Goal: Check status: Check status

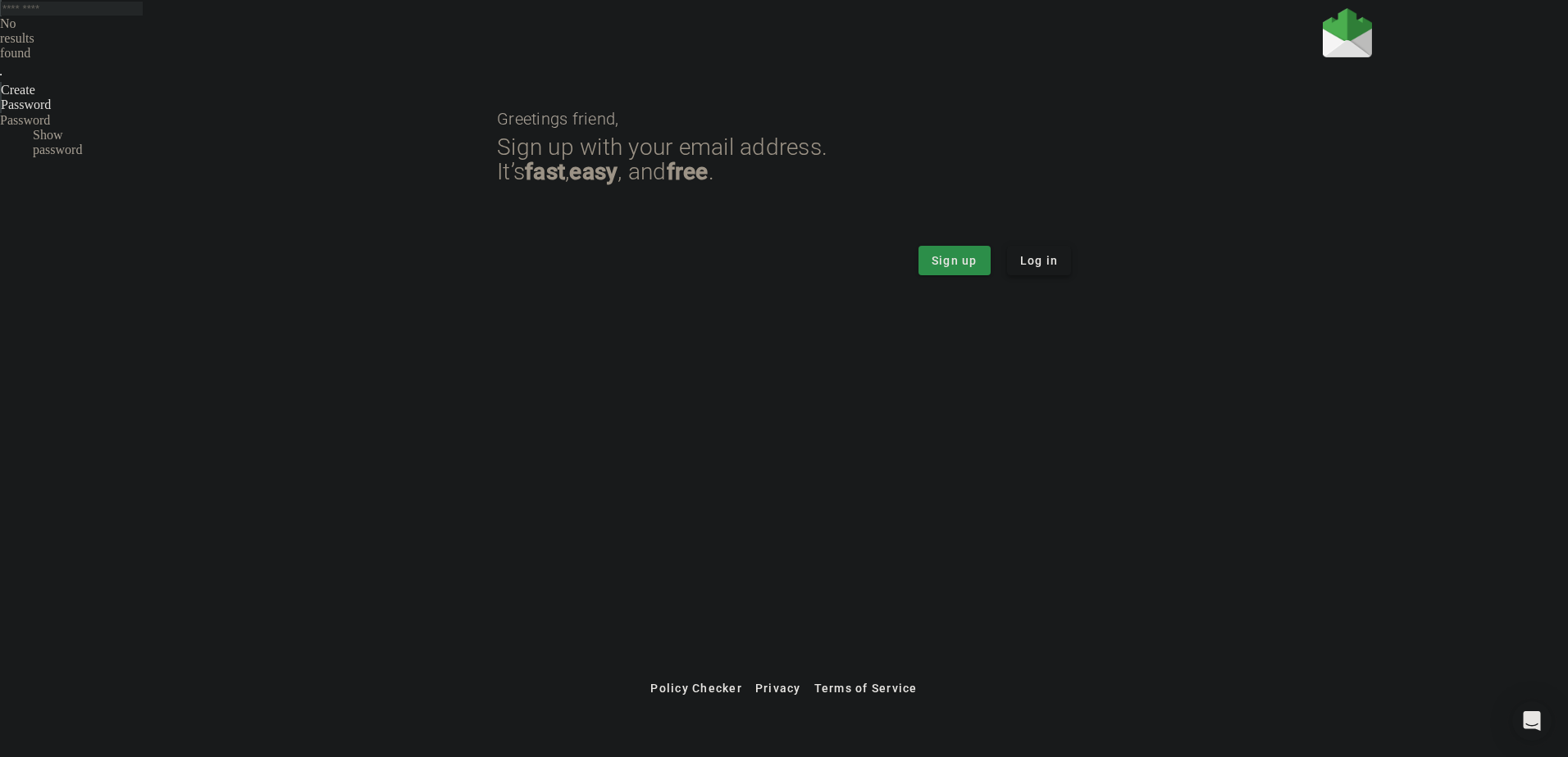
click at [1038, 264] on span "Log in" at bounding box center [1039, 261] width 38 height 17
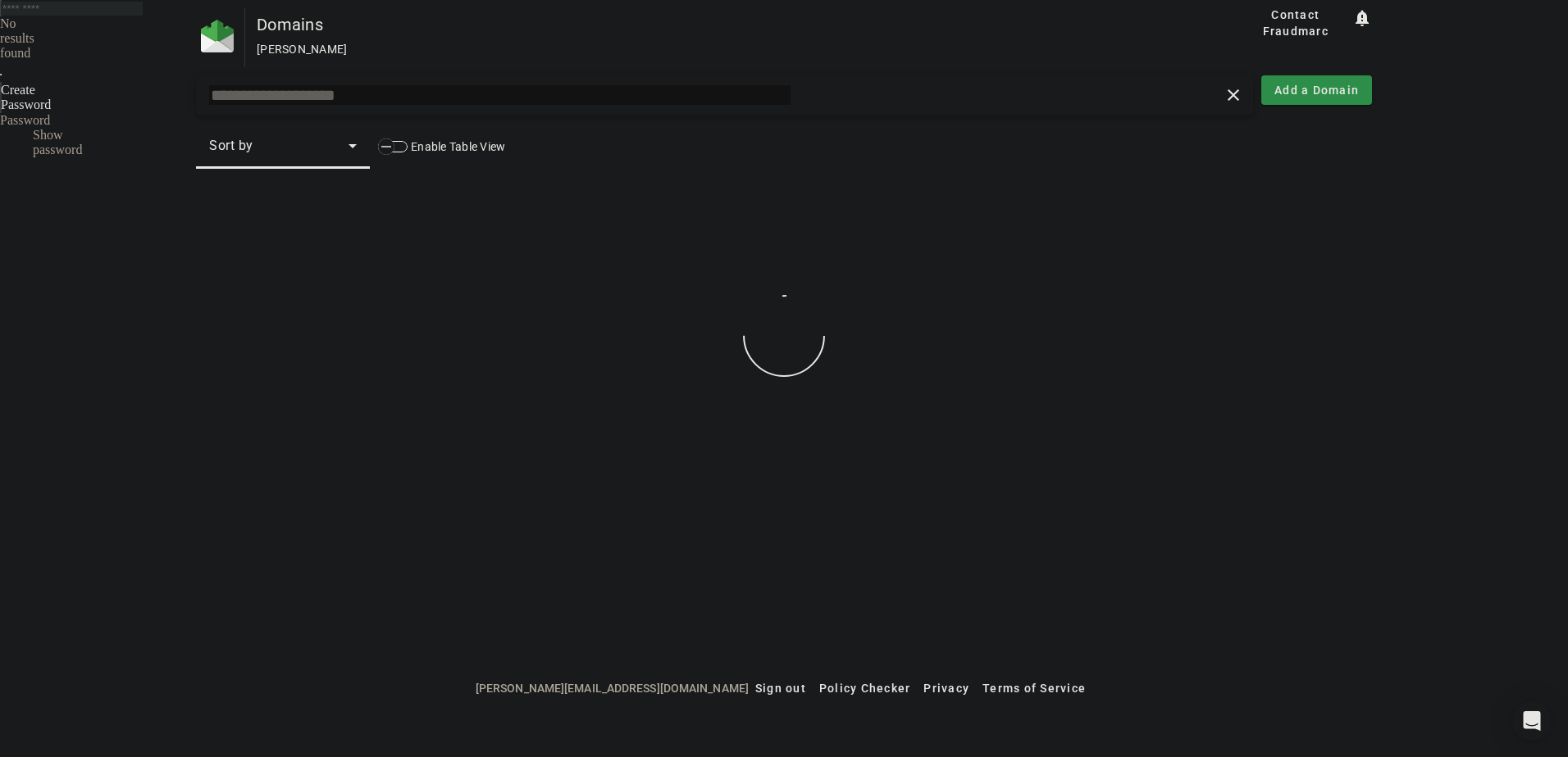
click at [385, 97] on input "text" at bounding box center [500, 94] width 582 height 20
paste input "**********"
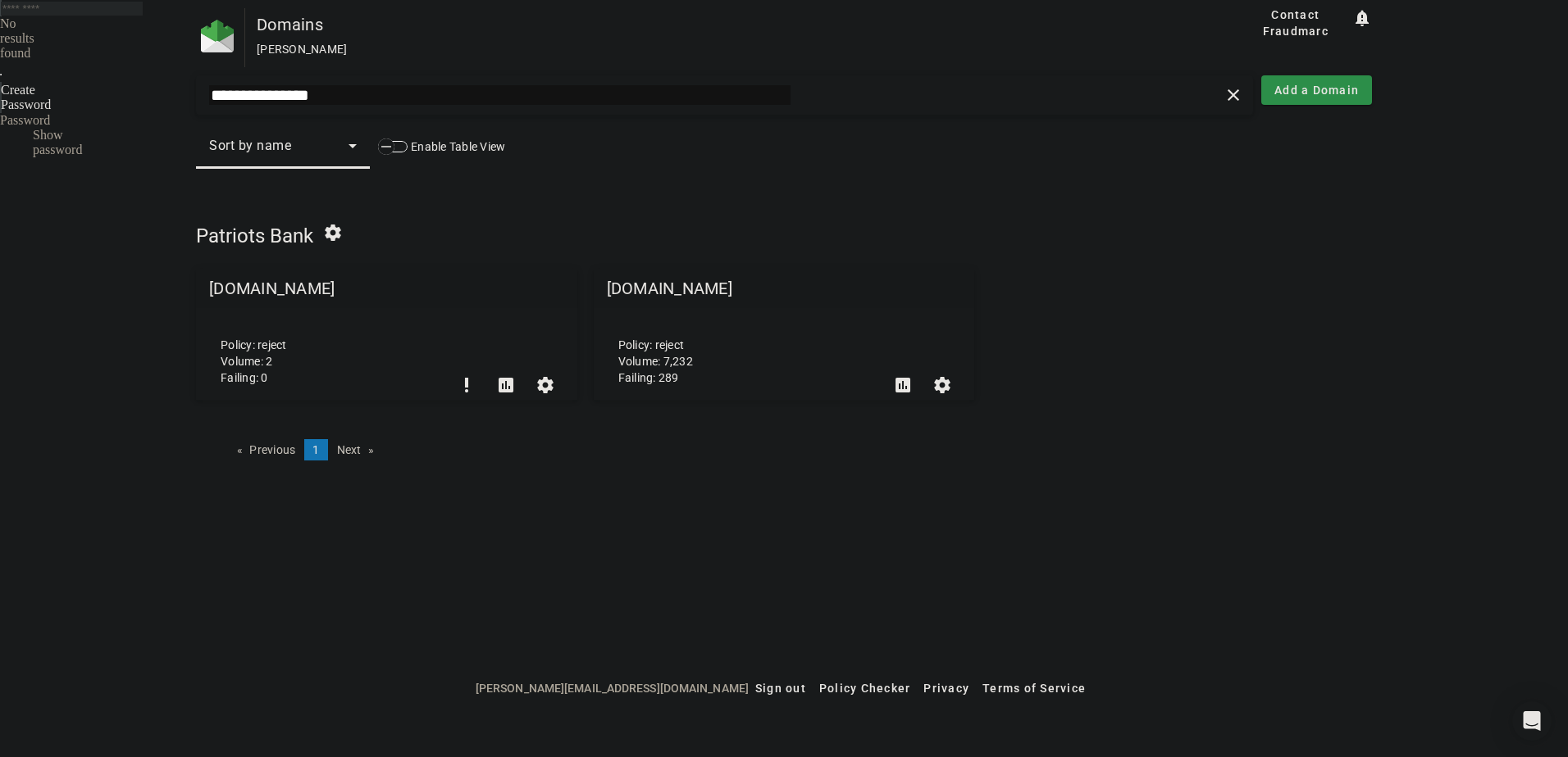
type input "**********"
click at [662, 294] on mat-grid-tile-header "[DOMAIN_NAME]" at bounding box center [784, 289] width 381 height 39
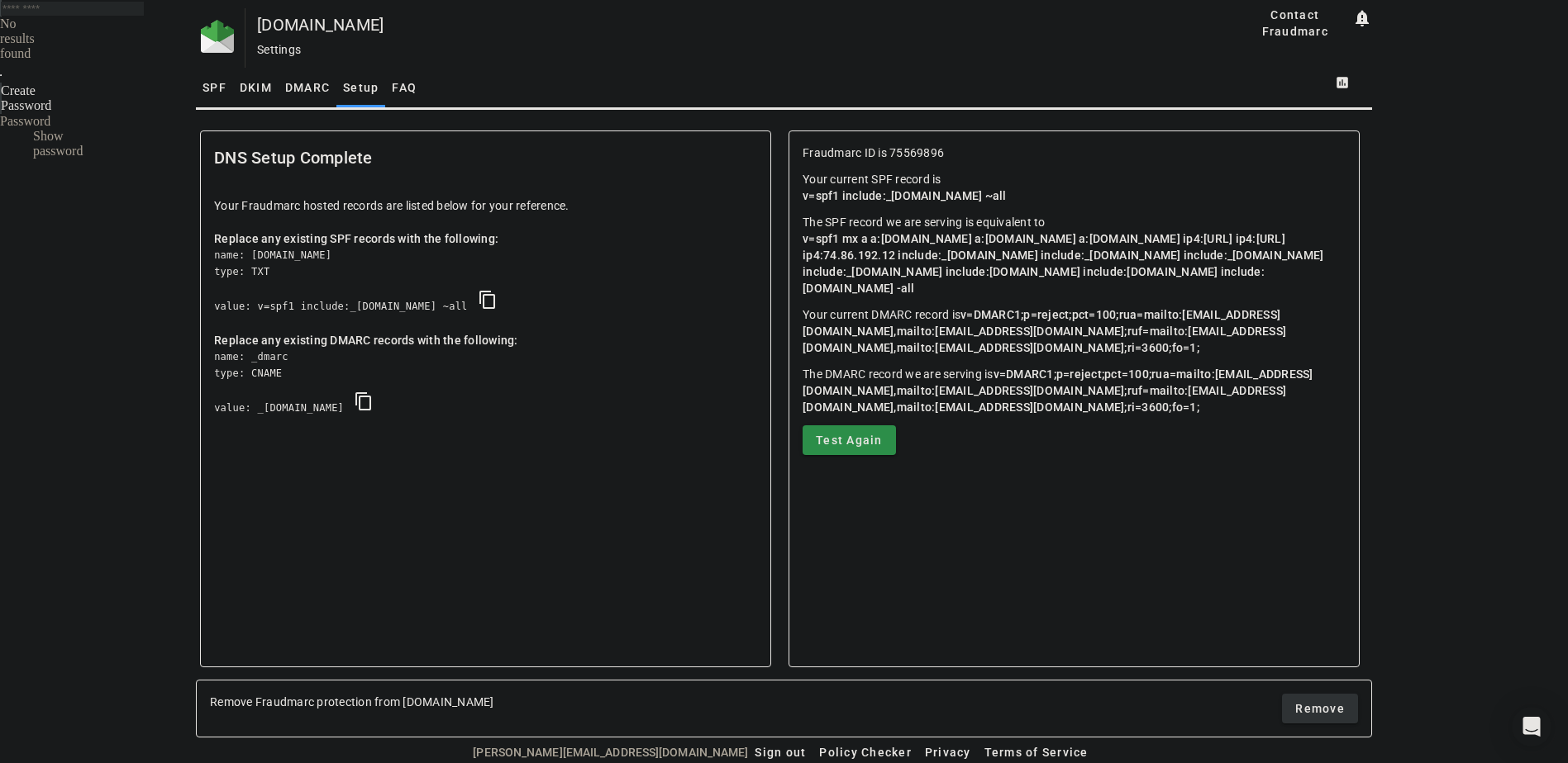
drag, startPoint x: 805, startPoint y: 235, endPoint x: 1046, endPoint y: 301, distance: 249.9
click at [1046, 297] on p "The SPF record we are serving is equivalent to v=spf1 mx a a:monitor.ensenta.co…" at bounding box center [1074, 255] width 543 height 83
click at [1052, 297] on p "The SPF record we are serving is equivalent to v=spf1 mx a a:monitor.ensenta.co…" at bounding box center [1074, 255] width 543 height 83
click at [216, 90] on span "SPF" at bounding box center [214, 88] width 24 height 11
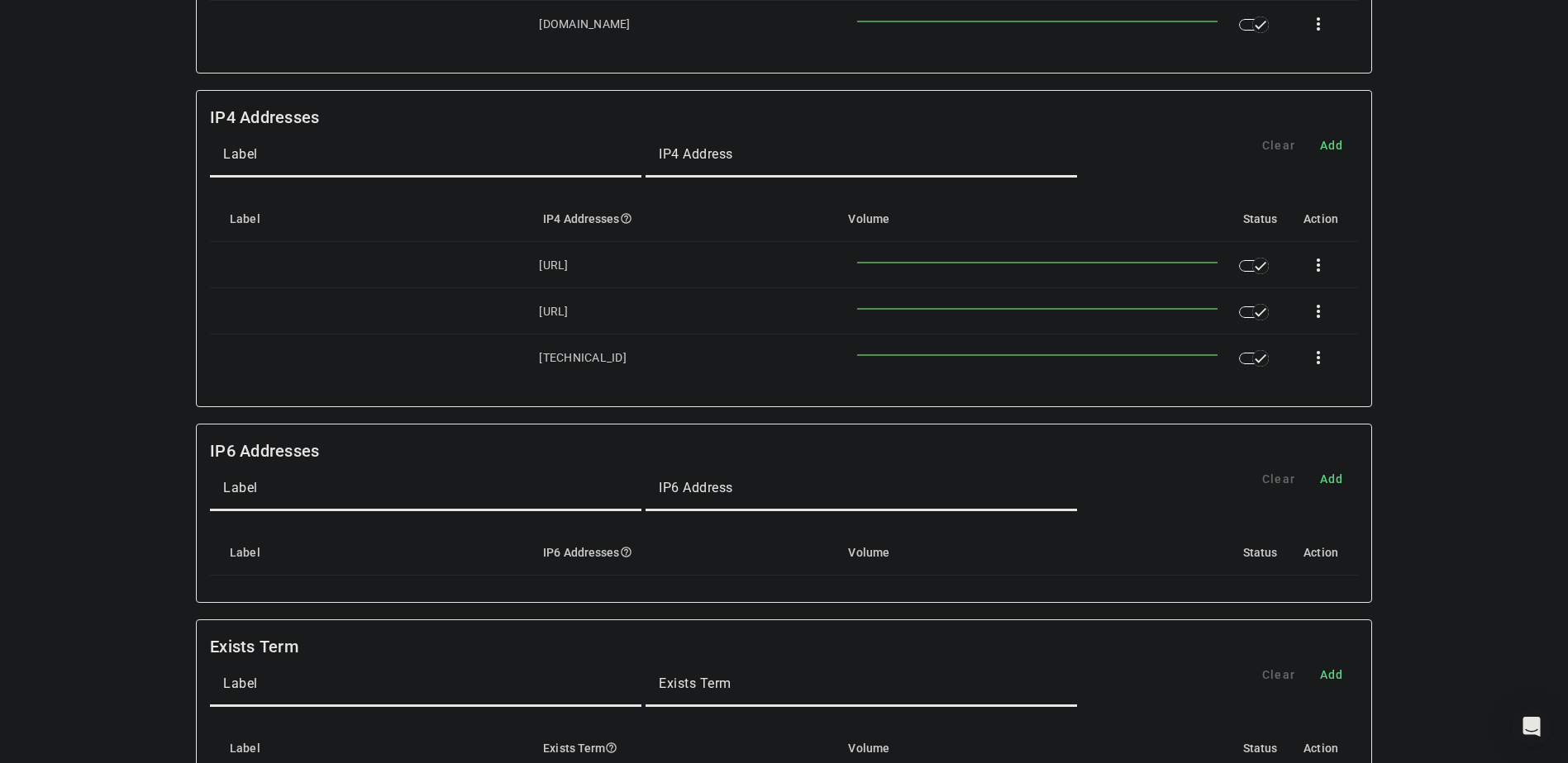
scroll to position [559, 0]
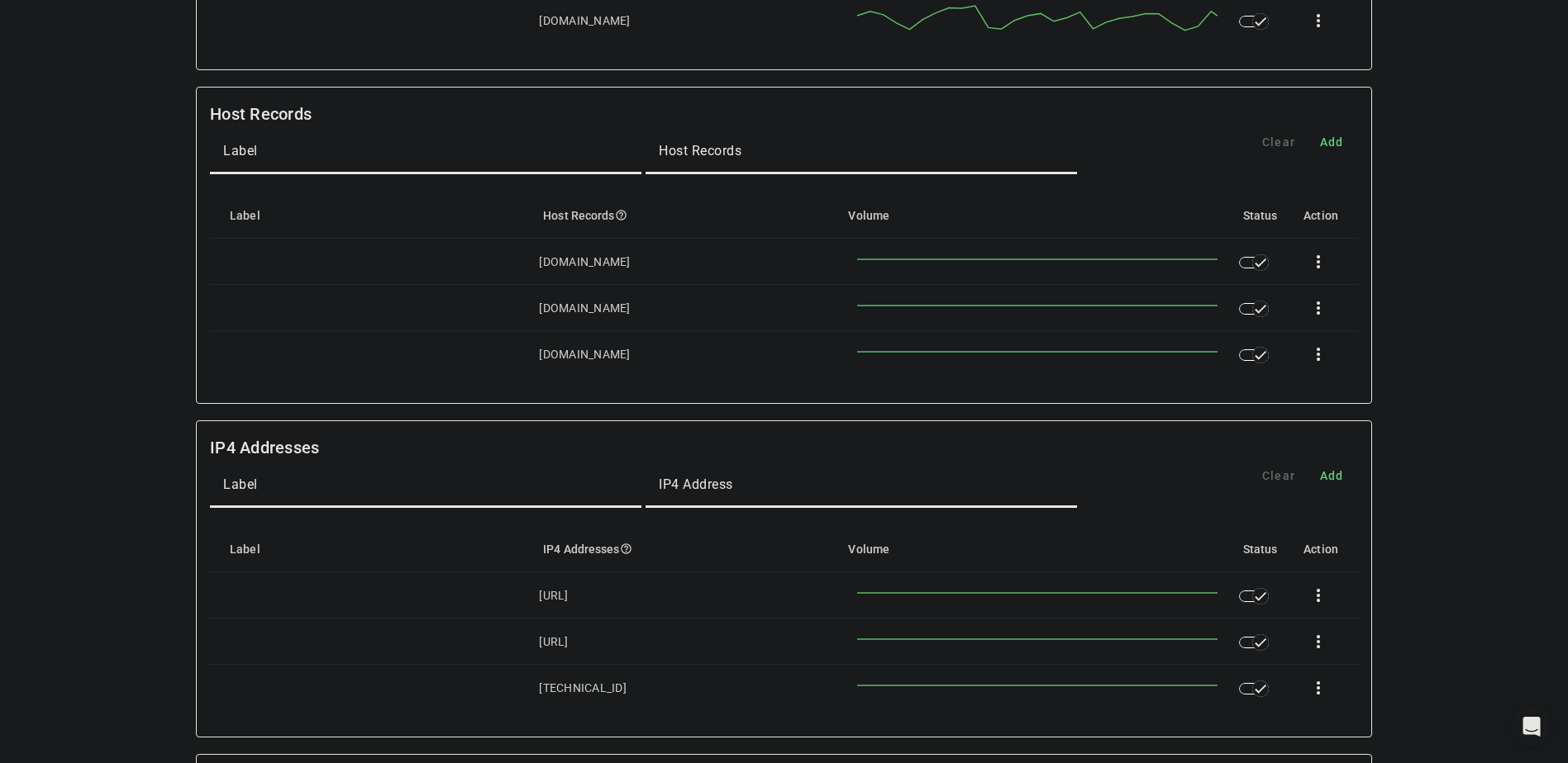
drag, startPoint x: 1468, startPoint y: 346, endPoint x: 1405, endPoint y: 363, distance: 65.3
click at [1468, 346] on div "patriotsbank.com Settings Contact Fraudmarc notification_important Settings SPF…" at bounding box center [784, 417] width 1568 height 1936
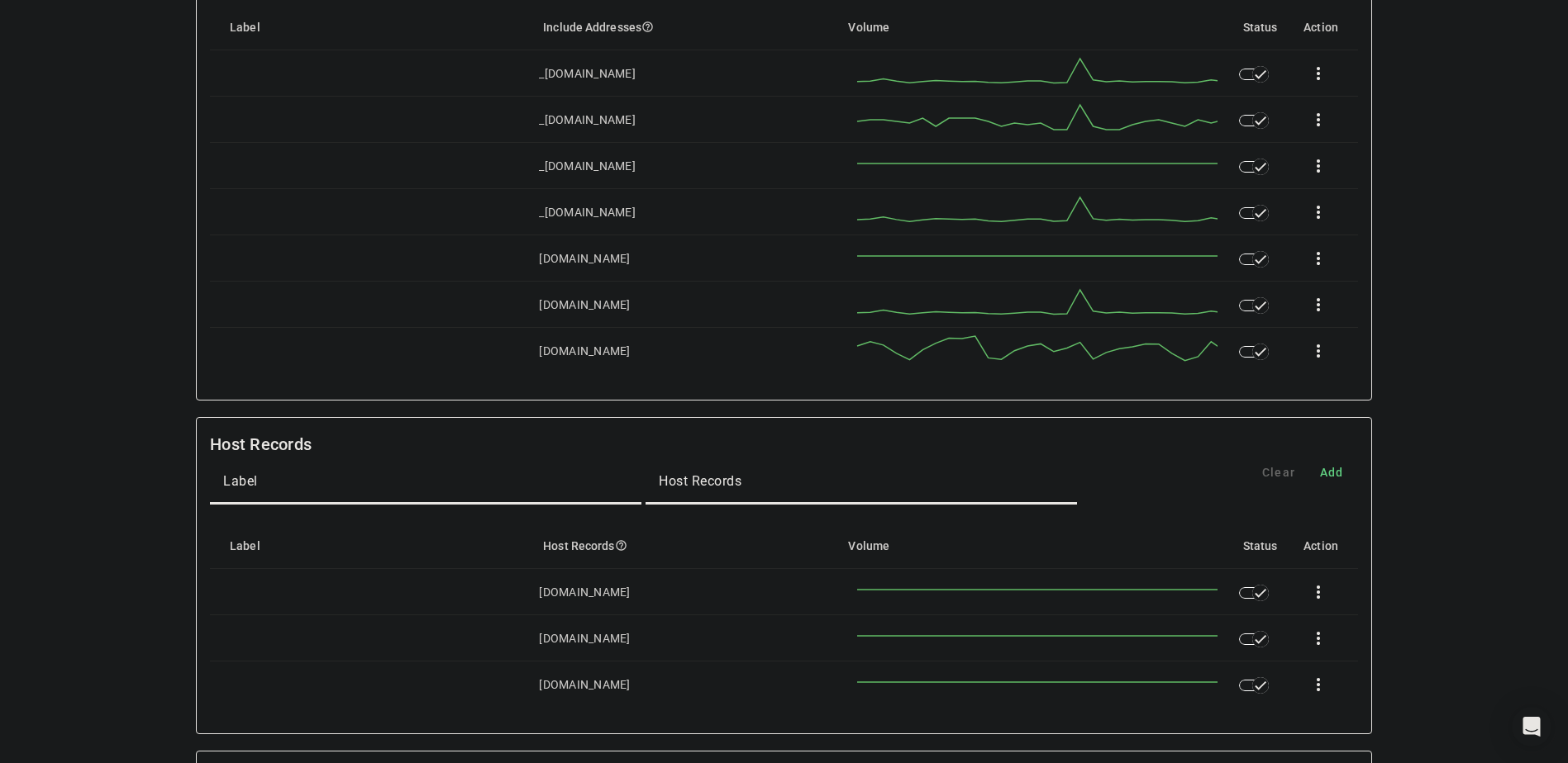
scroll to position [0, 0]
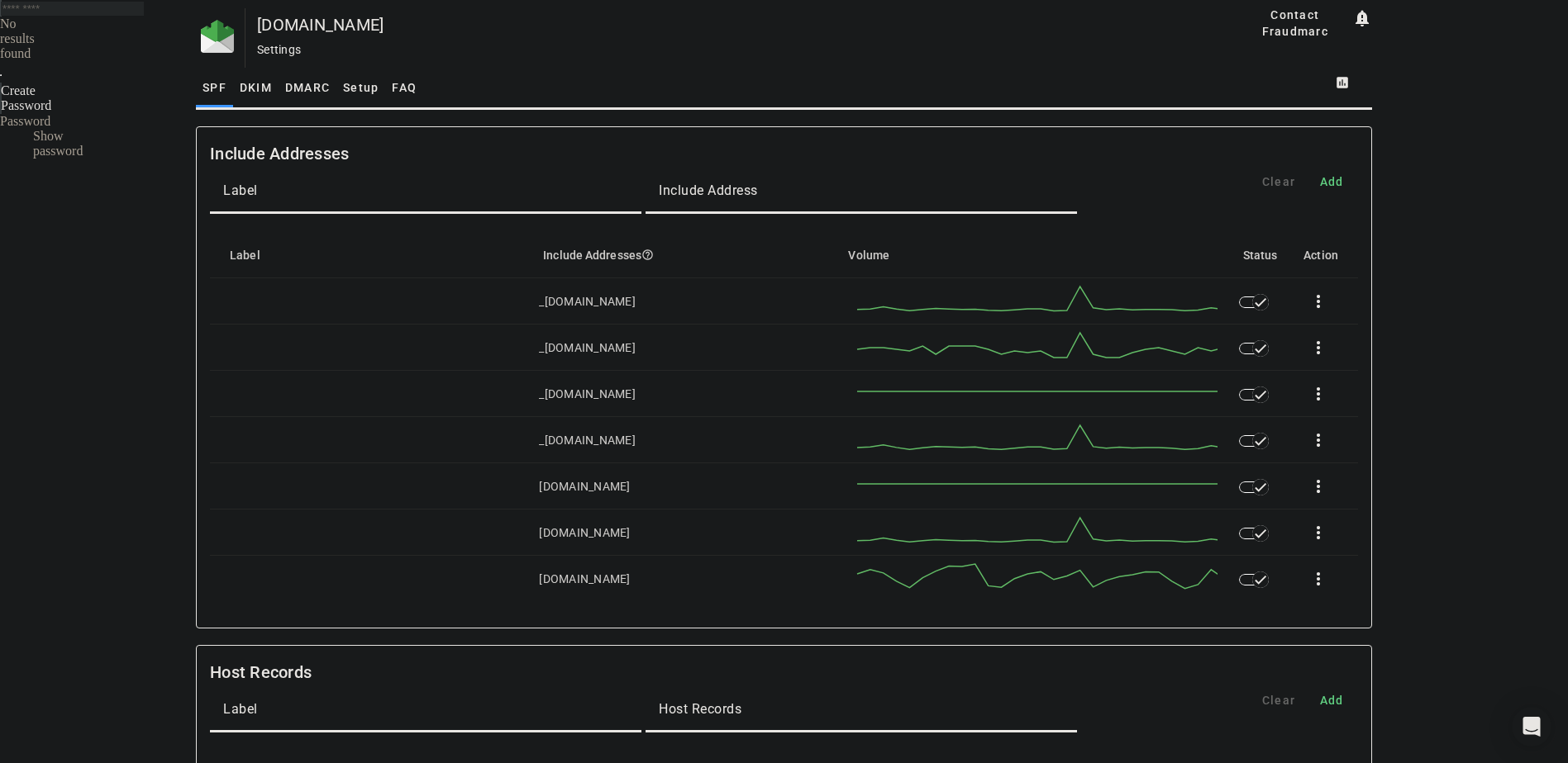
click at [370, 84] on span "Setup" at bounding box center [361, 88] width 36 height 11
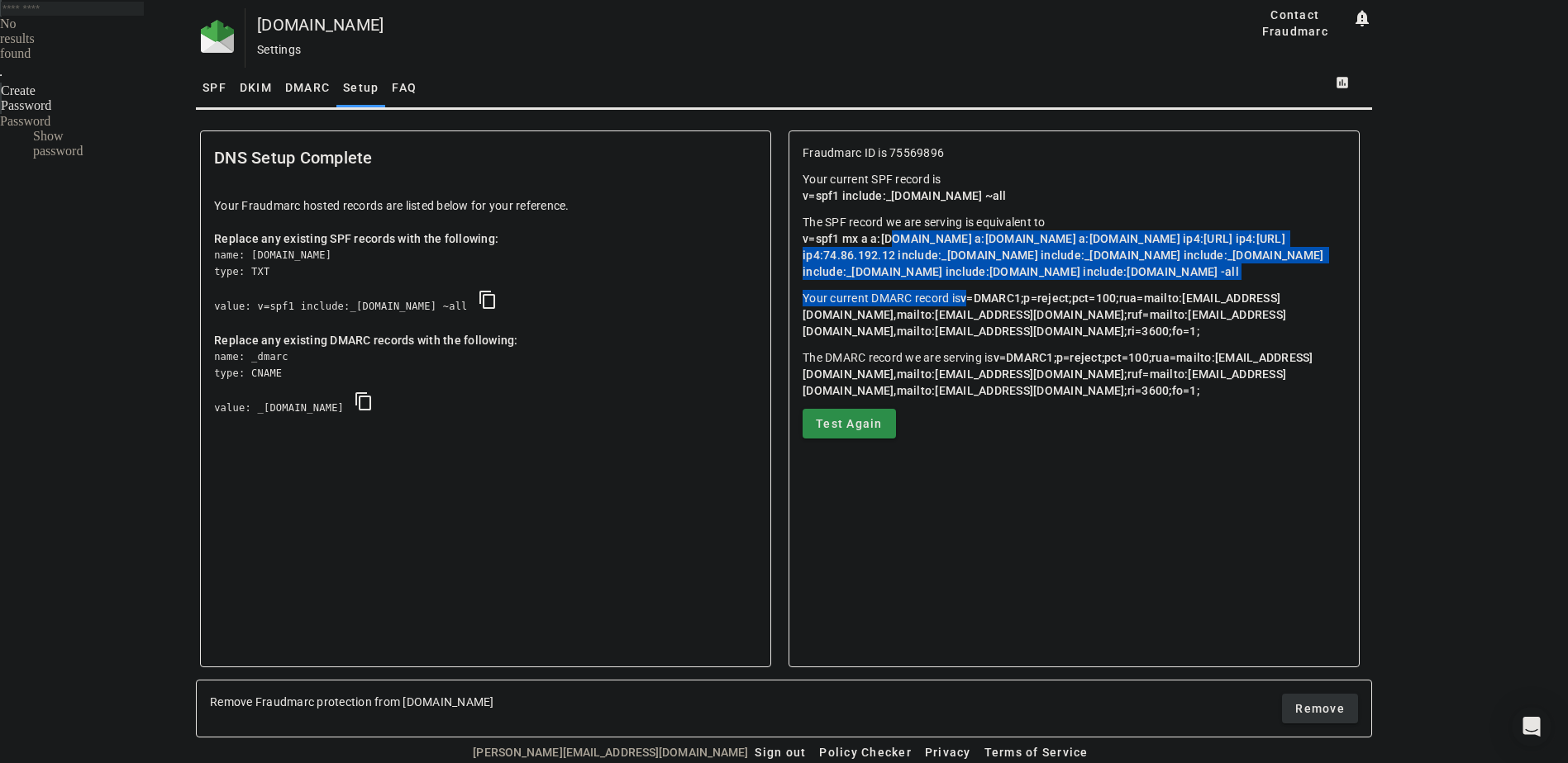
drag, startPoint x: 895, startPoint y: 235, endPoint x: 1158, endPoint y: 313, distance: 274.3
click at [1158, 313] on mat-card-content "Fraudmarc ID is 75569896 Your current SPF record is v=spf1 include:_s75569896.f…" at bounding box center [1074, 291] width 569 height 320
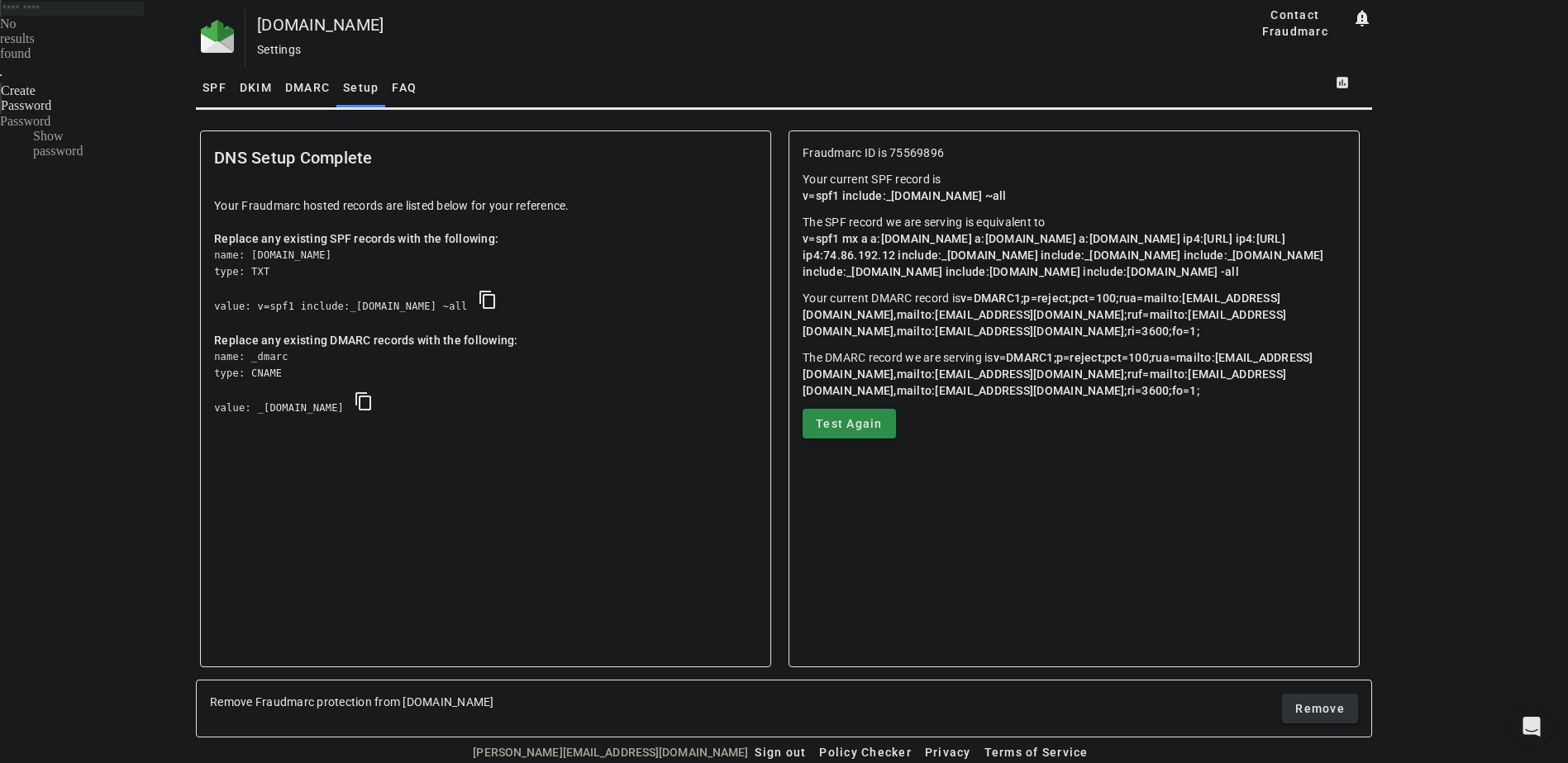
click at [1217, 374] on mat-card-content "Fraudmarc ID is 75569896 Your current SPF record is v=spf1 include:_s75569896.f…" at bounding box center [1074, 291] width 569 height 320
click at [1171, 280] on p "The SPF record we are serving is equivalent to v=spf1 mx a a:monitor.ensenta.co…" at bounding box center [1074, 247] width 543 height 66
click at [203, 90] on span "SPF" at bounding box center [214, 88] width 24 height 11
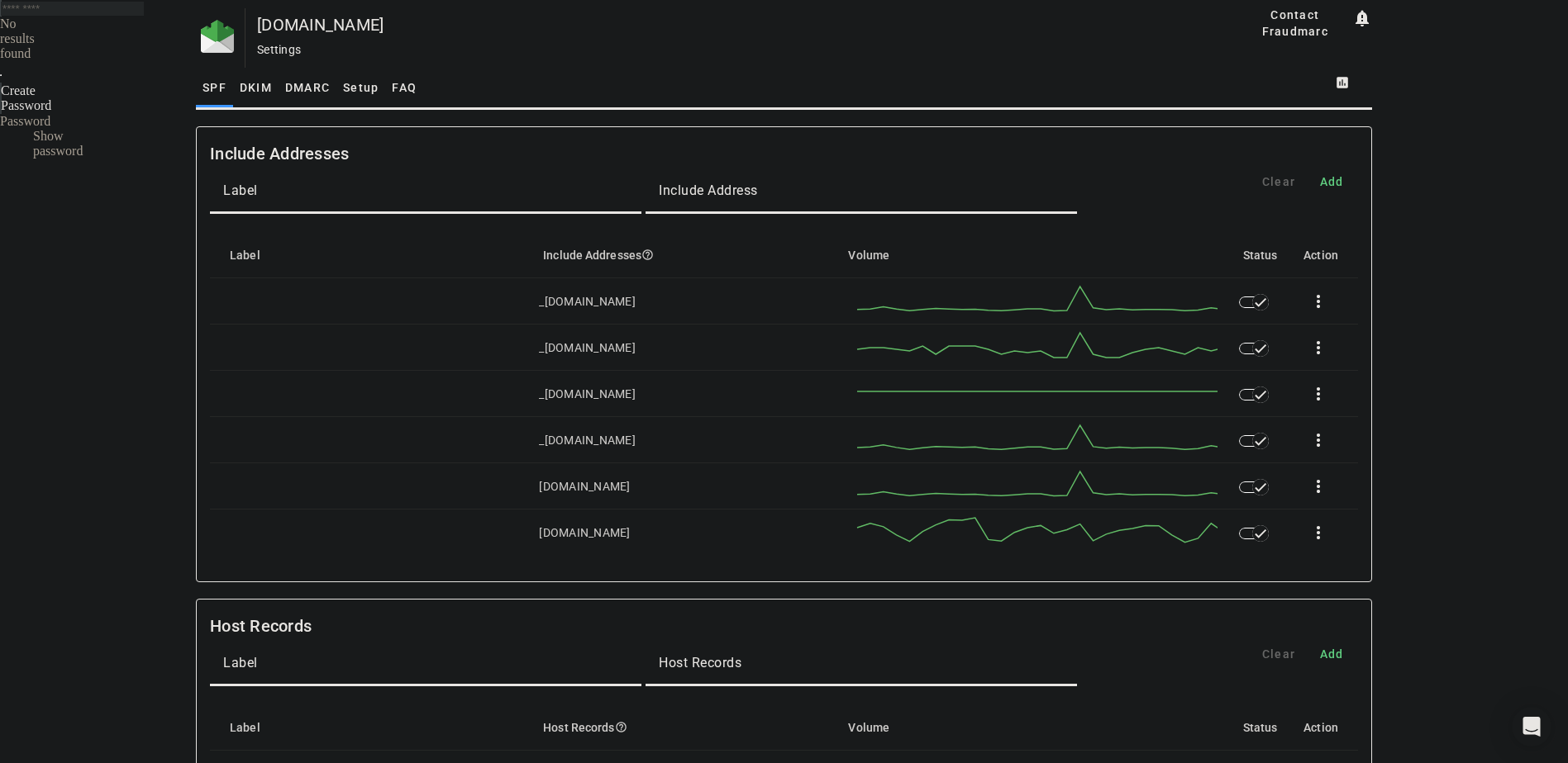
click at [253, 97] on span "DKIM" at bounding box center [255, 88] width 32 height 40
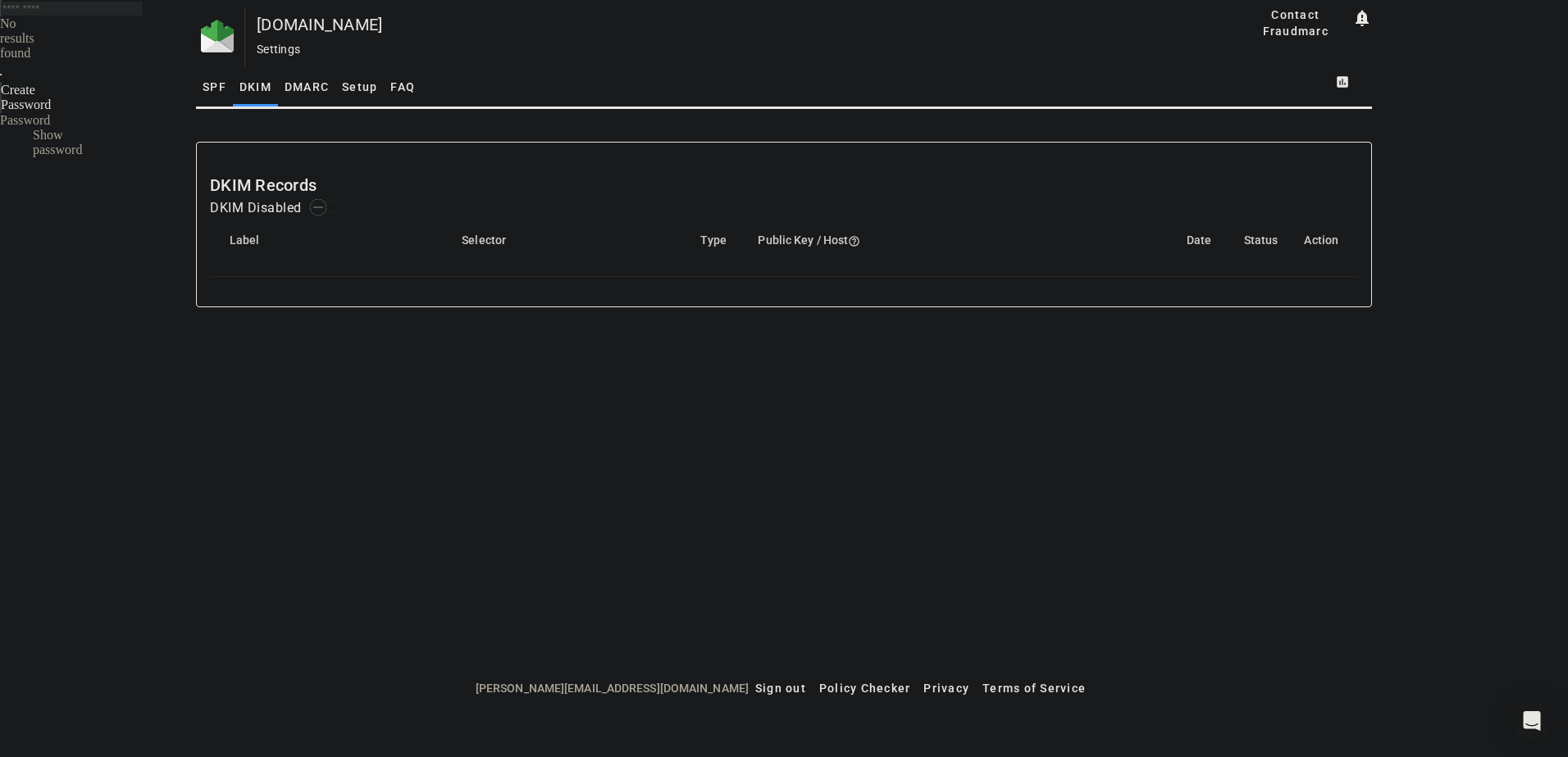
click at [294, 92] on span "DMARC" at bounding box center [306, 87] width 44 height 11
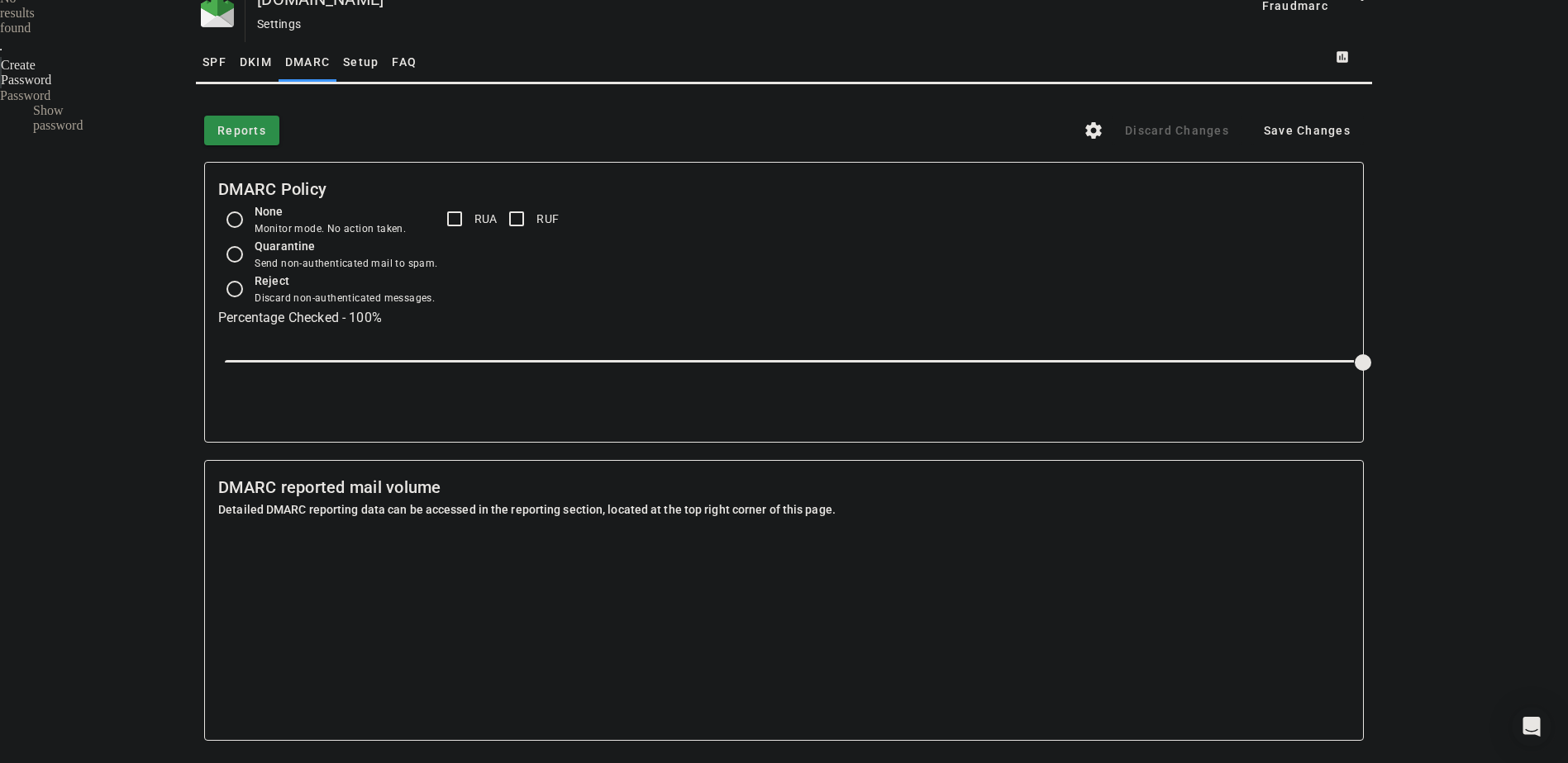
scroll to position [51, 0]
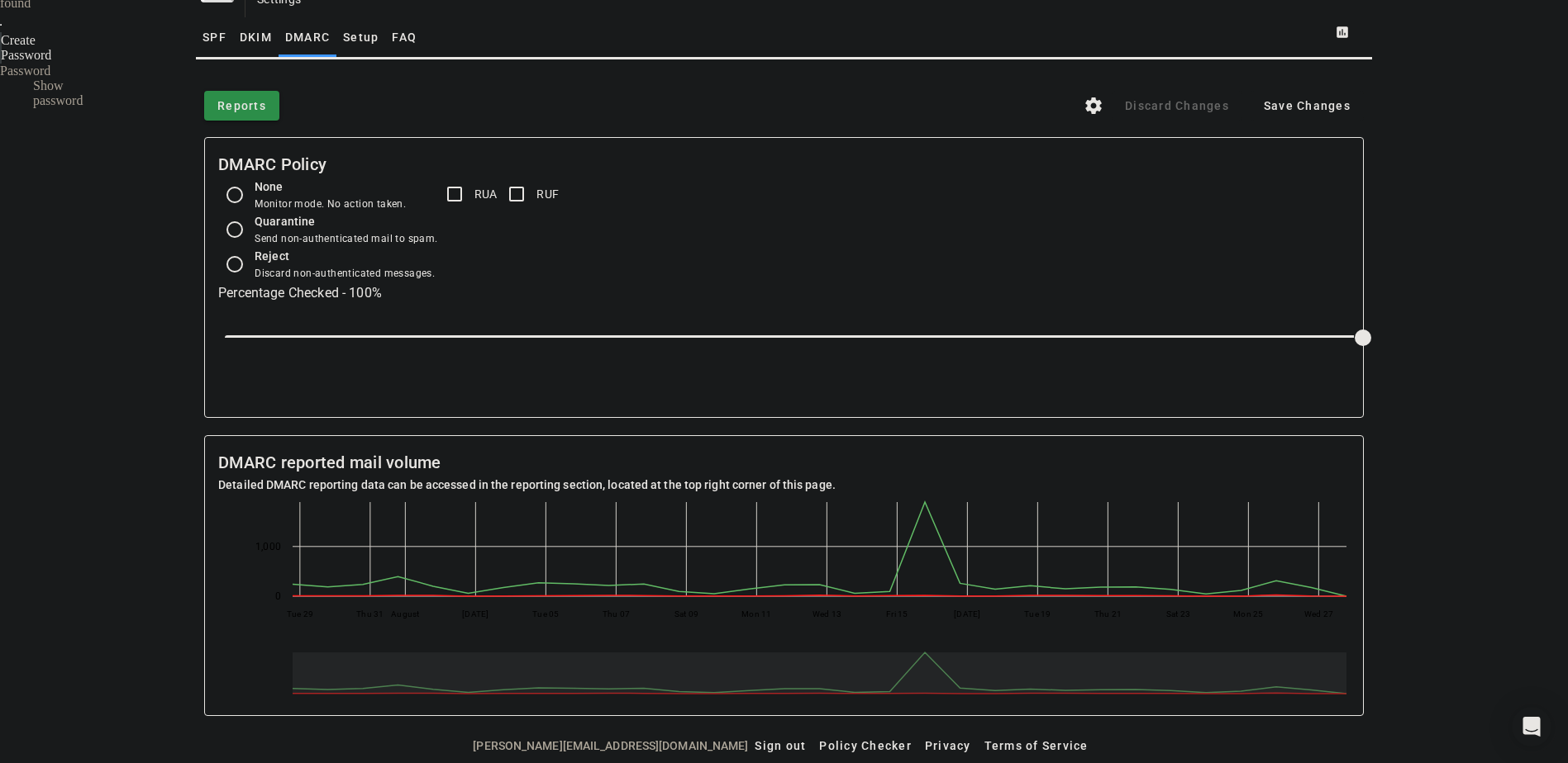
click at [354, 34] on span "Setup" at bounding box center [361, 37] width 36 height 11
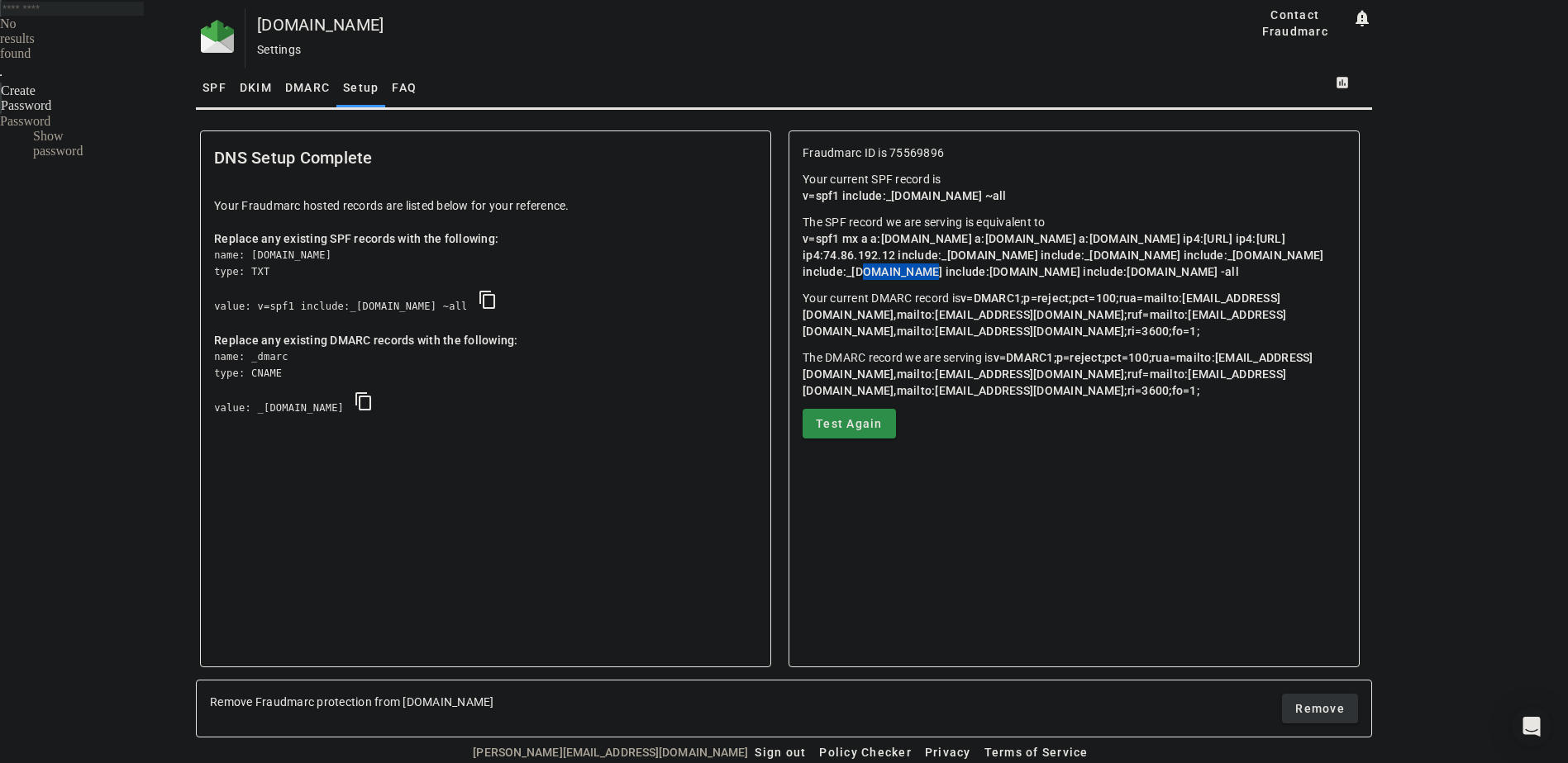
drag, startPoint x: 878, startPoint y: 267, endPoint x: 933, endPoint y: 272, distance: 55.2
click at [933, 272] on span "v=spf1 mx a a:[DOMAIN_NAME] a:[DOMAIN_NAME] a:[DOMAIN_NAME] ip4:[URL] ip4:[URL]…" at bounding box center [1065, 254] width 524 height 46
copy span "[DOMAIN_NAME]"
click at [213, 84] on span "SPF" at bounding box center [214, 88] width 24 height 11
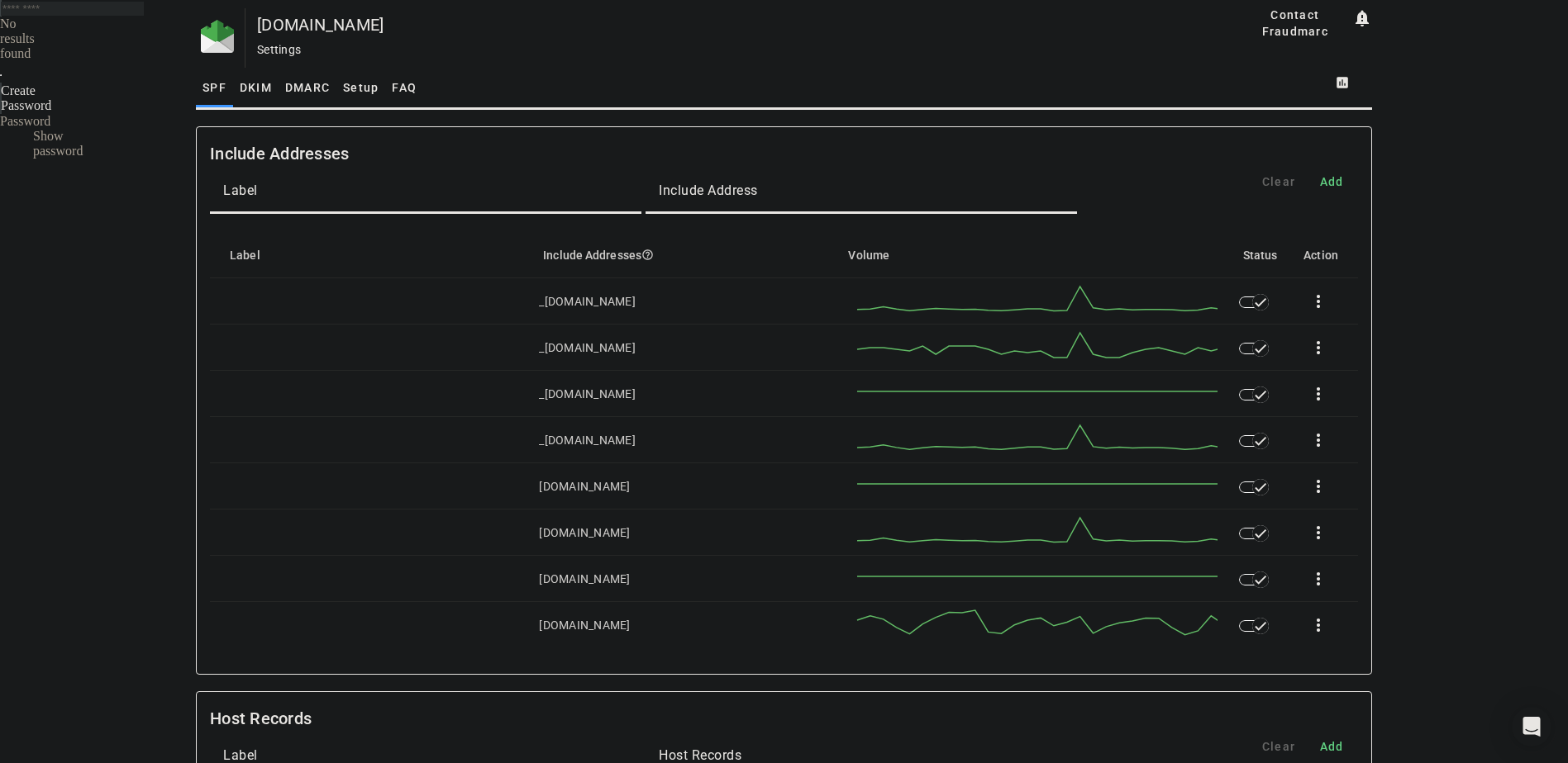
click at [368, 88] on span "Setup" at bounding box center [361, 88] width 36 height 11
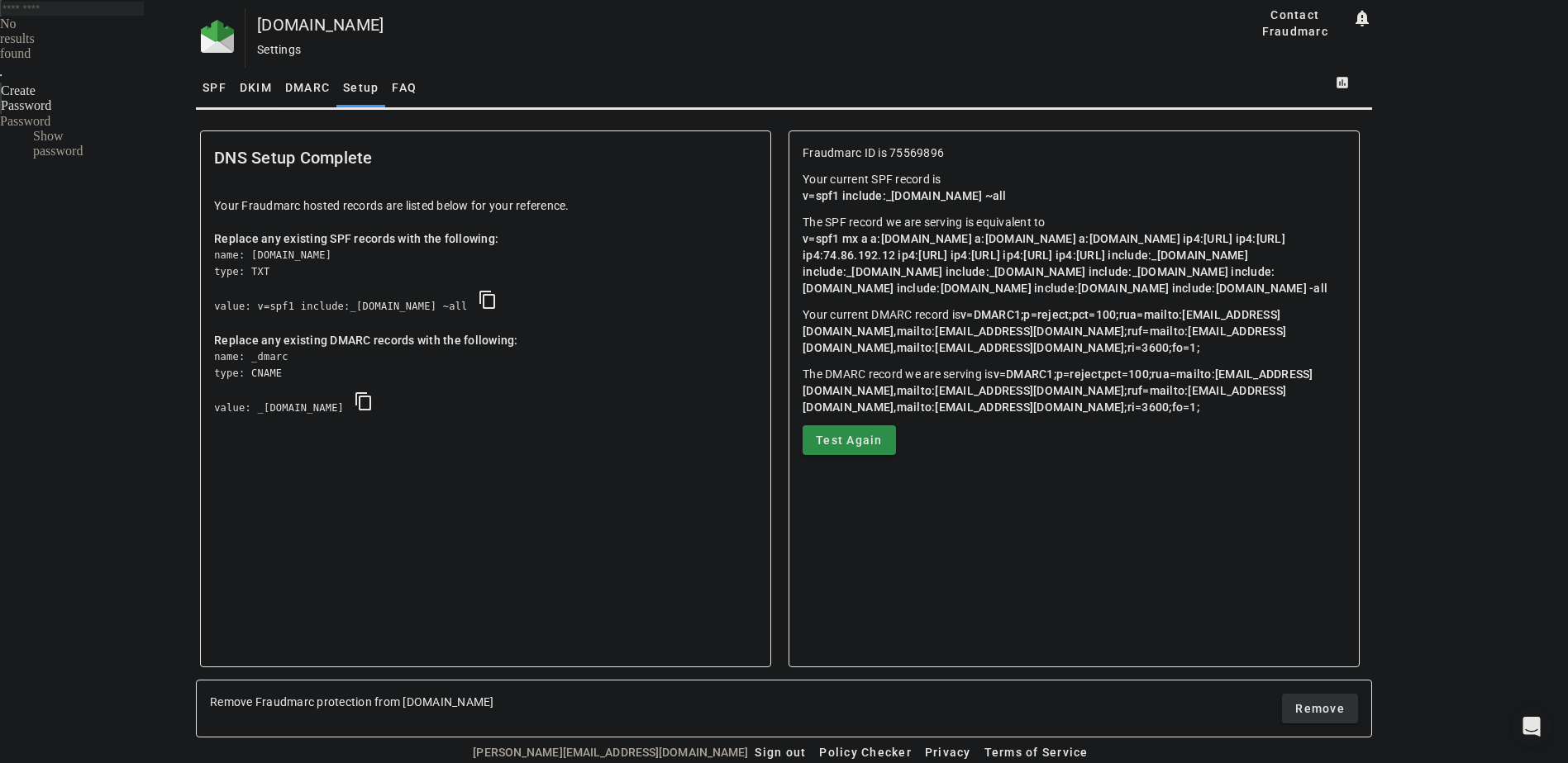
click at [316, 82] on span "DMARC" at bounding box center [307, 88] width 44 height 11
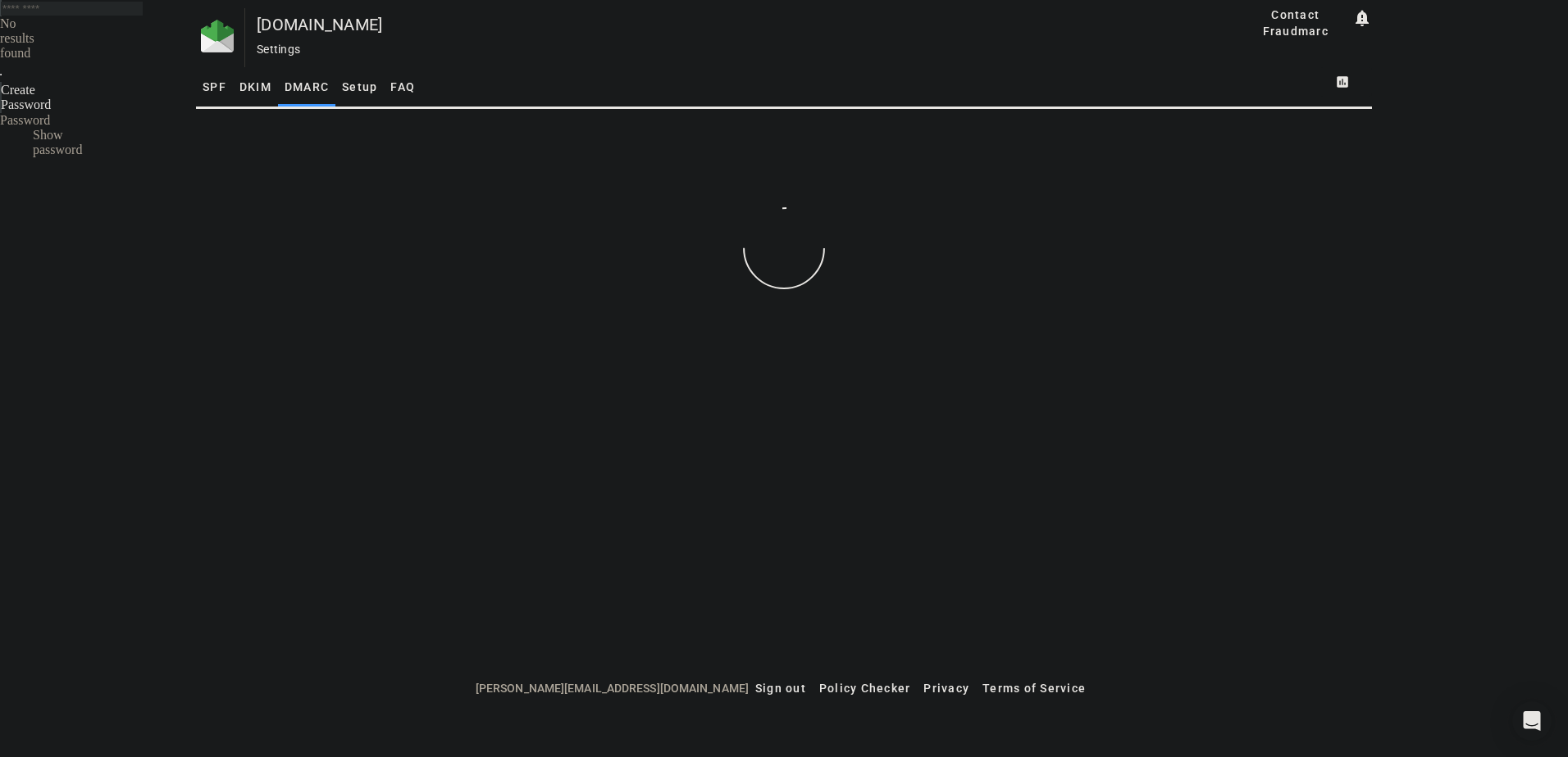
click at [1340, 85] on span at bounding box center [1345, 82] width 52 height 39
click at [1346, 121] on span "DMARC Report" at bounding box center [1381, 122] width 97 height 20
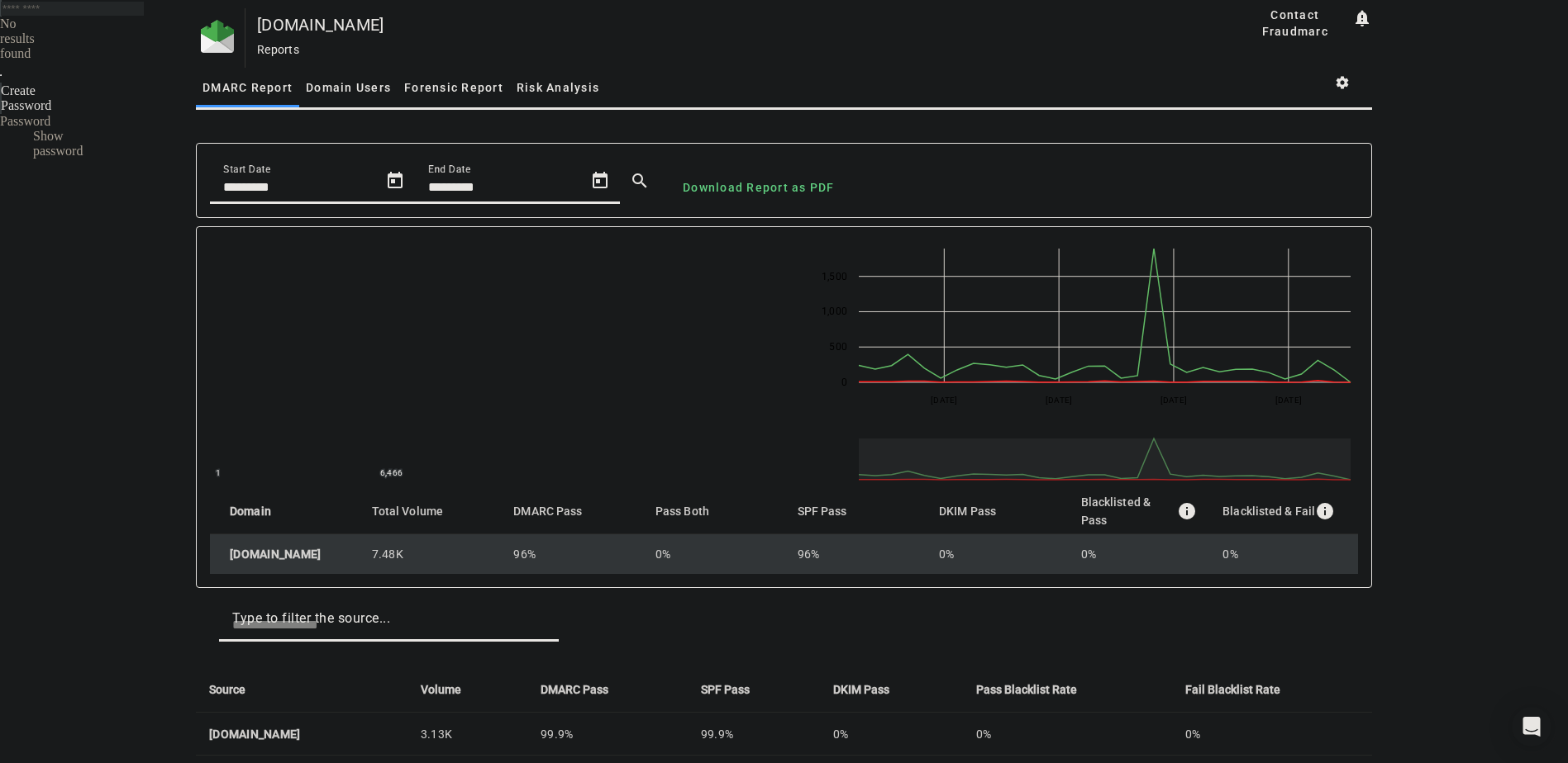
scroll to position [331, 0]
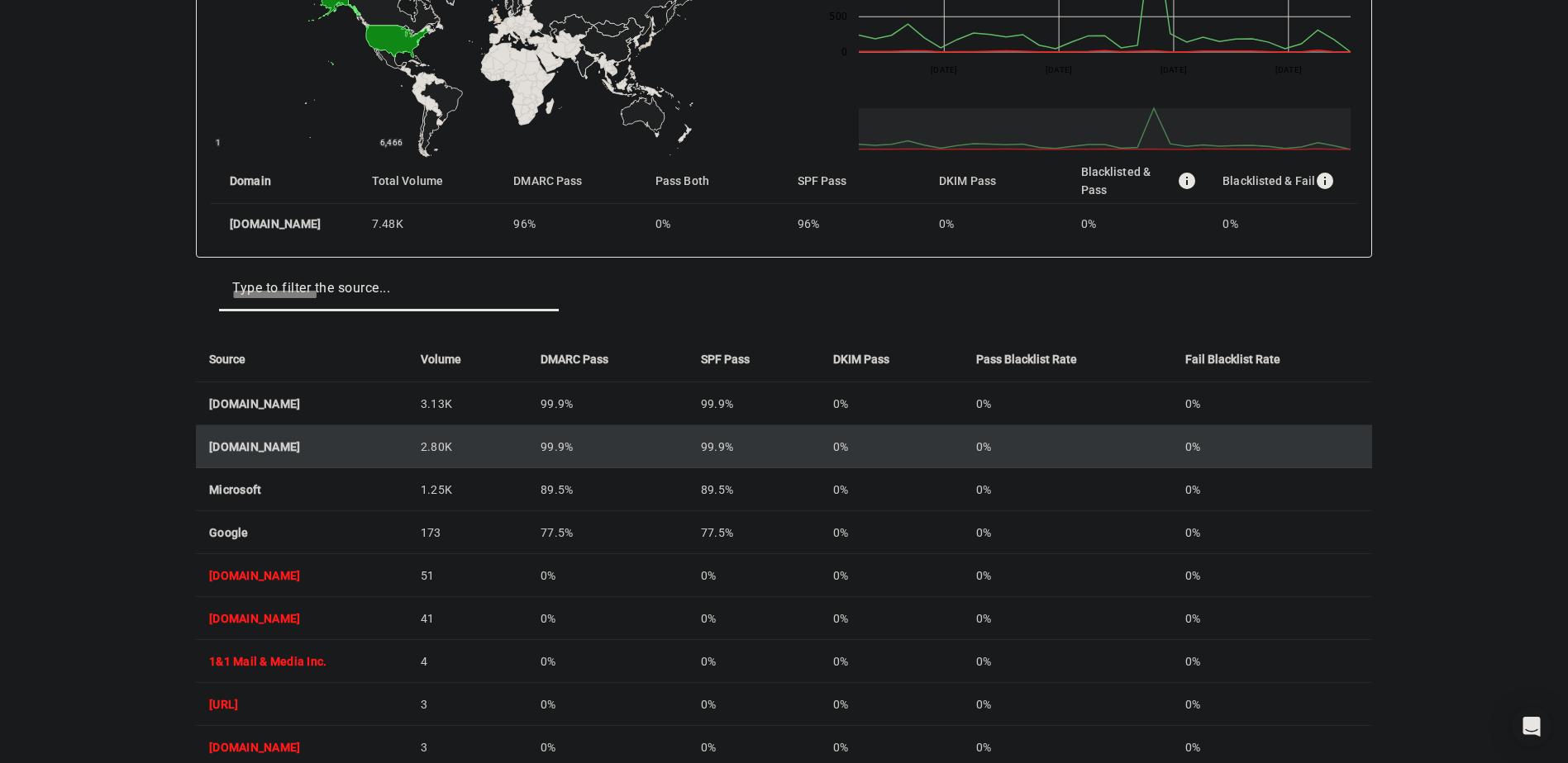
click at [407, 439] on td "[DOMAIN_NAME]" at bounding box center [302, 447] width 212 height 43
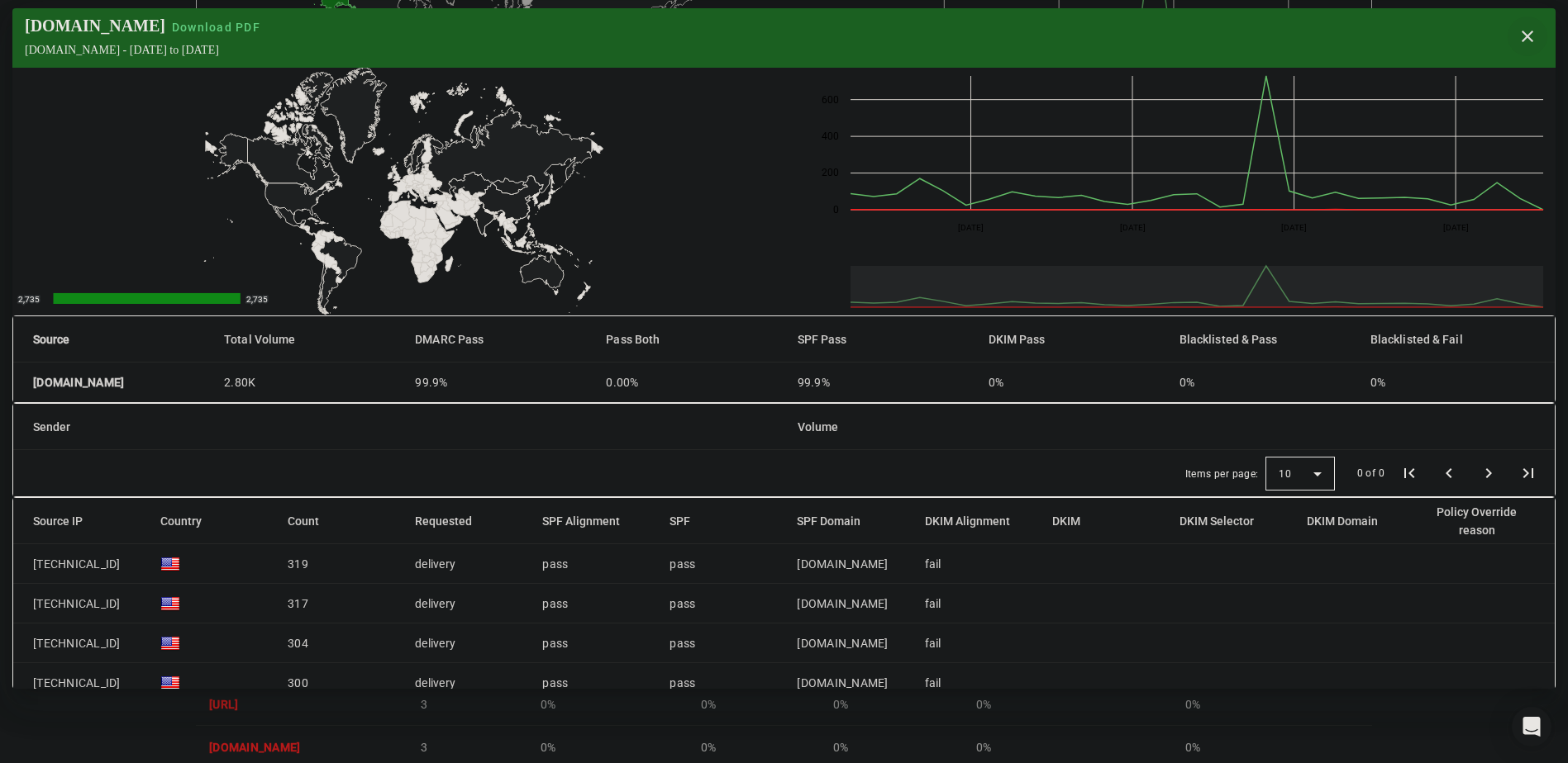
click at [1523, 37] on span "button" at bounding box center [1527, 37] width 40 height 40
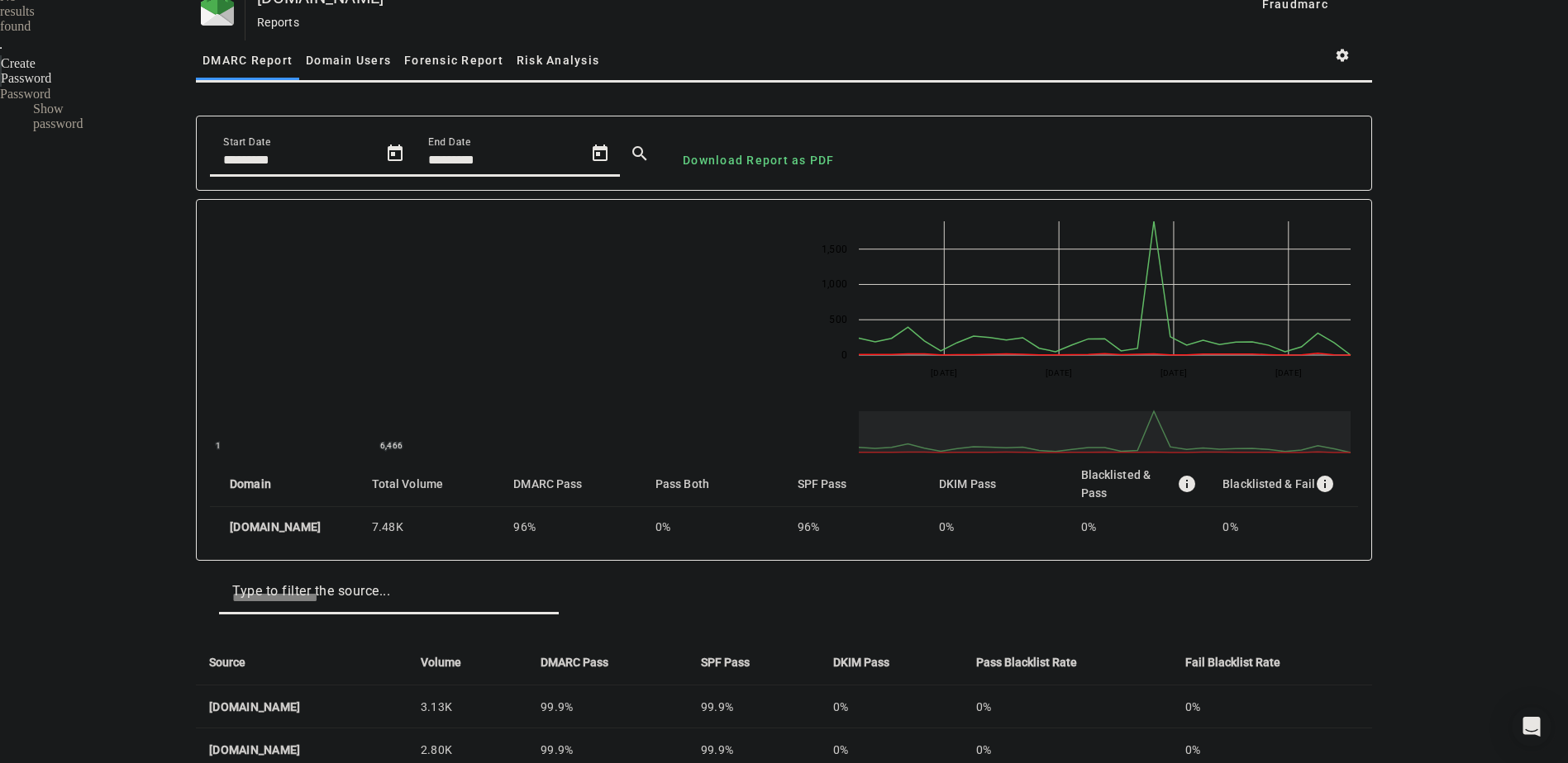
scroll to position [10, 0]
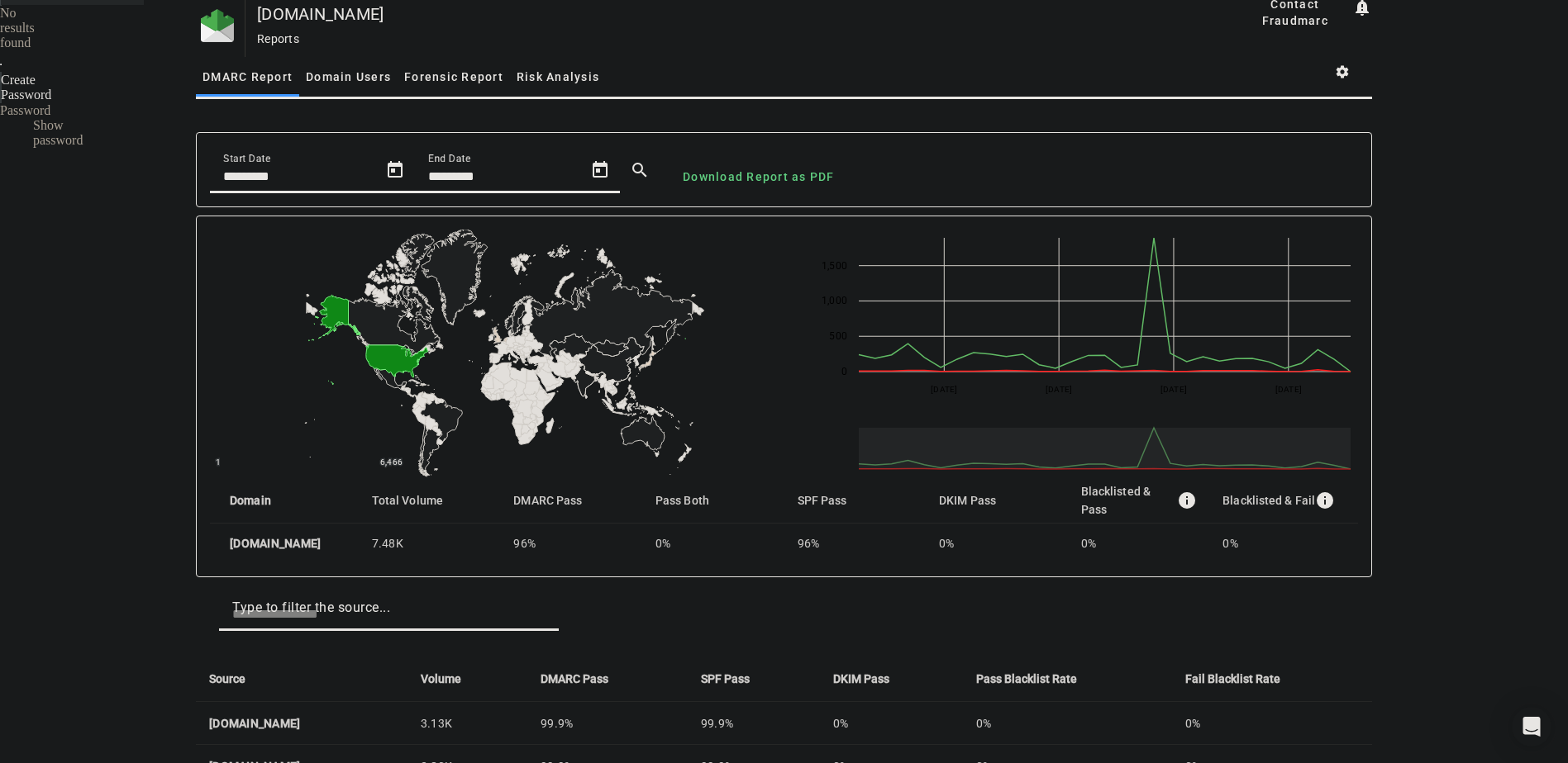
click at [536, 399] on icon "A chart." at bounding box center [540, 404] width 8 height 10
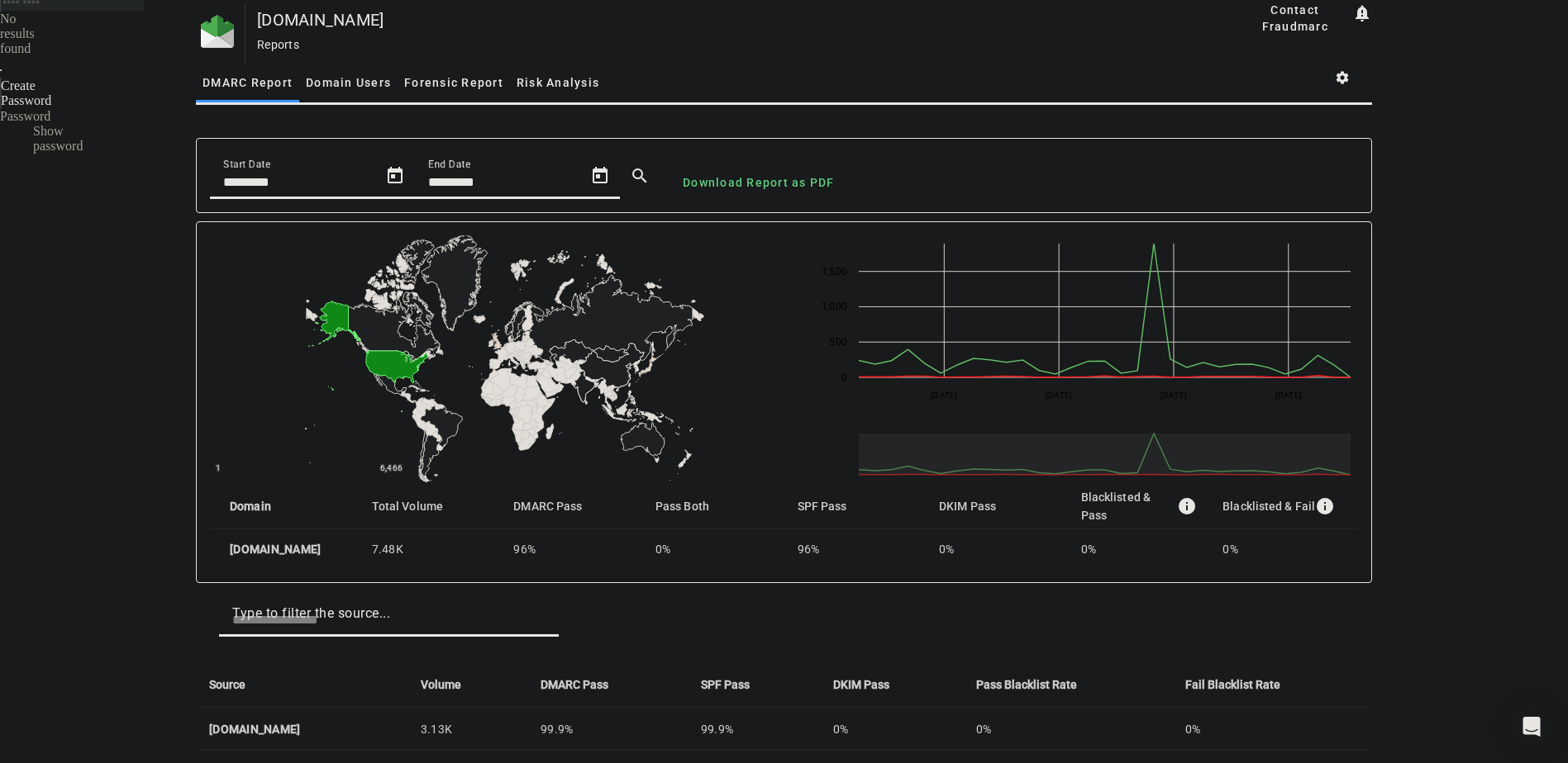
scroll to position [0, 0]
